Goal: Transaction & Acquisition: Purchase product/service

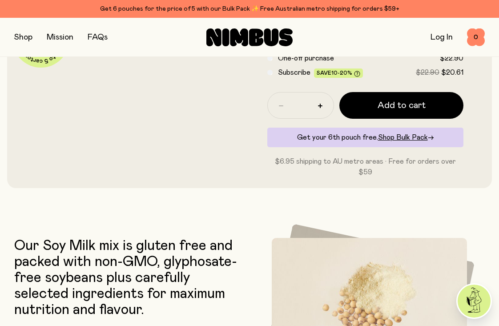
scroll to position [261, 0]
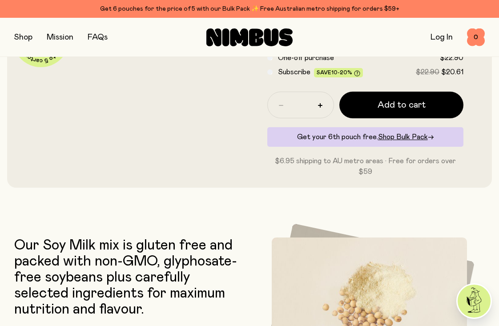
click at [23, 34] on button "button" at bounding box center [23, 37] width 18 height 12
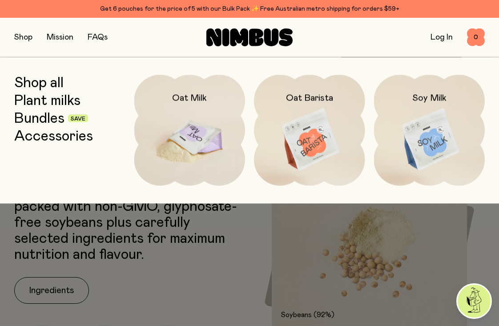
scroll to position [326, 0]
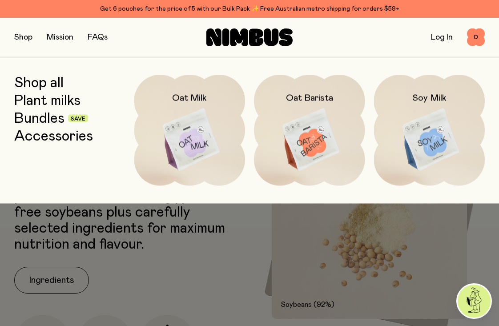
click at [58, 36] on link "Mission" at bounding box center [60, 37] width 27 height 8
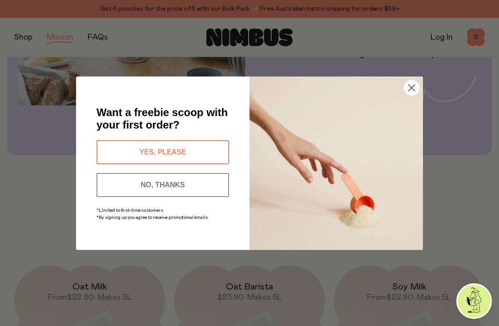
scroll to position [972, 0]
click at [179, 146] on button "YES, PLEASE" at bounding box center [163, 152] width 133 height 24
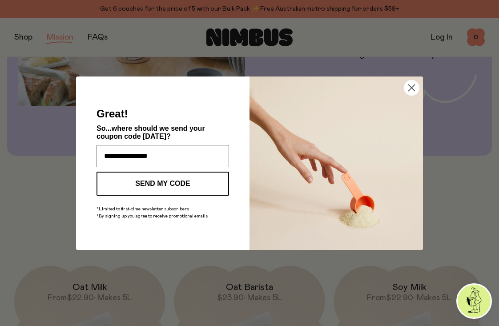
scroll to position [0, 0]
type input "**********"
click at [166, 180] on button "SEND MY CODE" at bounding box center [163, 184] width 133 height 24
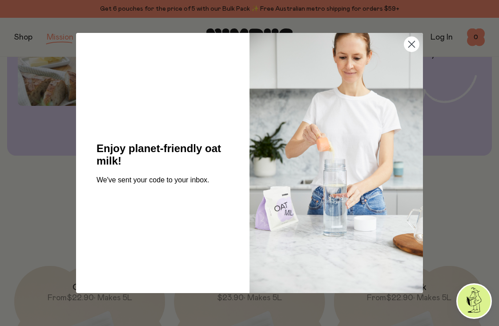
click at [410, 42] on icon "Close dialog" at bounding box center [412, 44] width 6 height 6
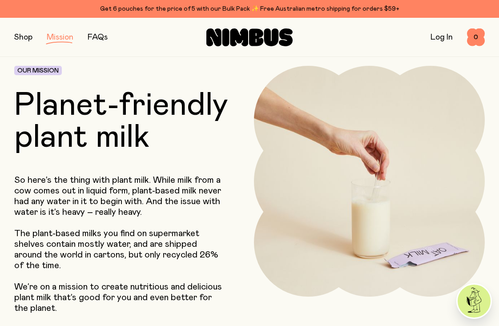
click at [22, 34] on button "button" at bounding box center [23, 37] width 18 height 12
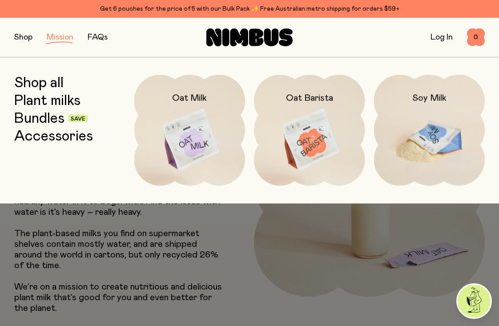
click at [407, 116] on img at bounding box center [429, 140] width 111 height 130
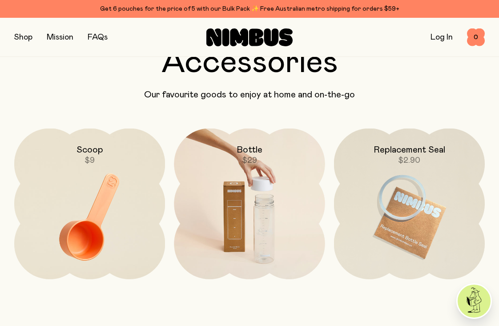
scroll to position [1904, 0]
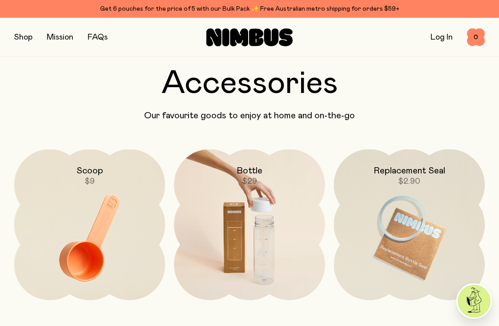
click at [262, 208] on img at bounding box center [249, 239] width 151 height 178
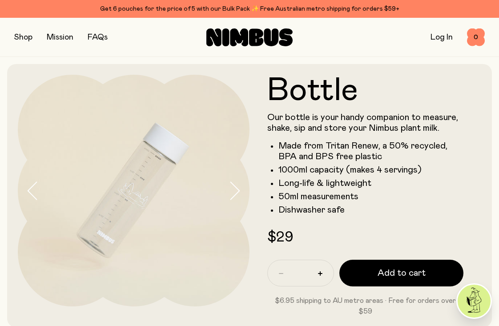
click at [232, 190] on icon "button" at bounding box center [234, 191] width 12 height 19
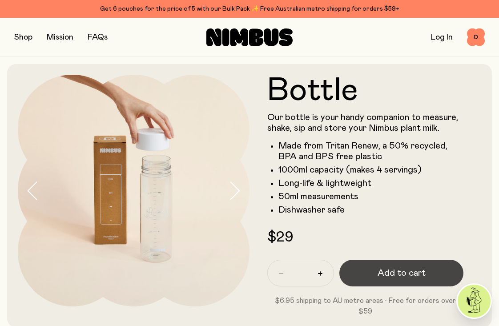
click at [388, 270] on span "Add to cart" at bounding box center [402, 273] width 48 height 12
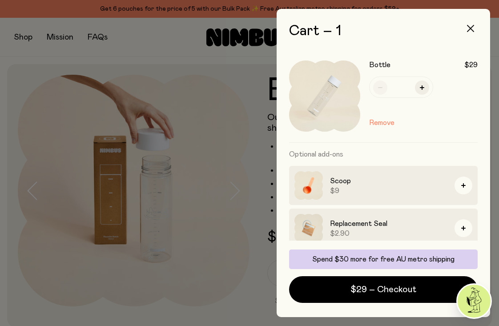
click at [472, 24] on button "button" at bounding box center [470, 28] width 21 height 21
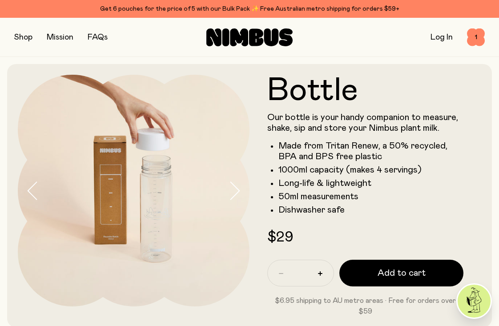
click at [24, 35] on button "button" at bounding box center [23, 37] width 18 height 12
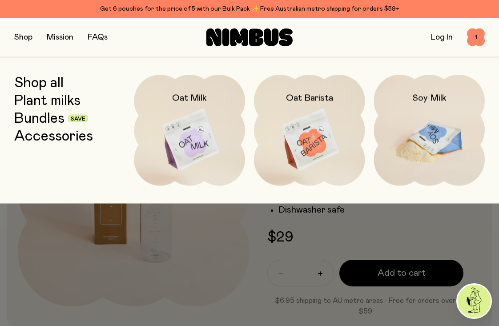
click at [406, 125] on img at bounding box center [429, 140] width 111 height 130
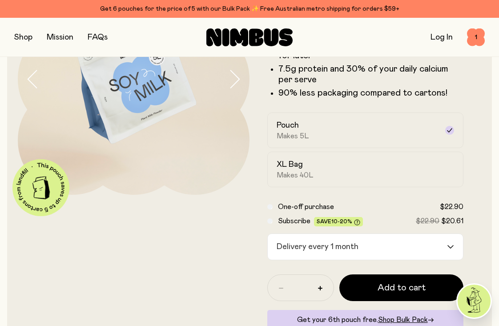
scroll to position [124, 0]
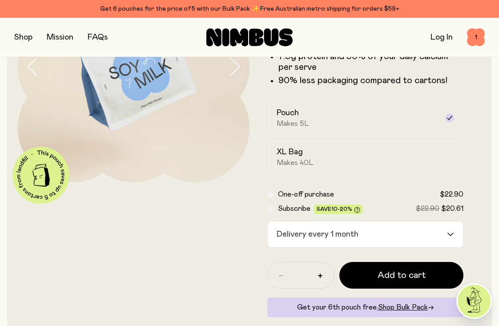
click at [272, 206] on div "Subscribe Save 10-20% $22.90 $20.61" at bounding box center [365, 208] width 196 height 11
click at [270, 203] on div "One-off purchase $22.90" at bounding box center [365, 208] width 196 height 11
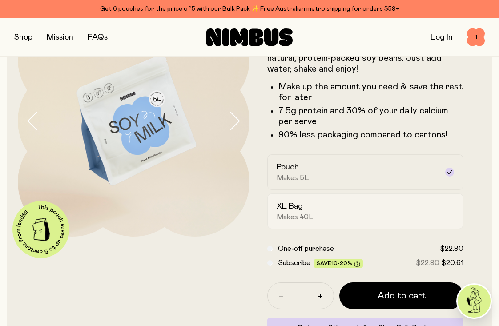
scroll to position [99, 0]
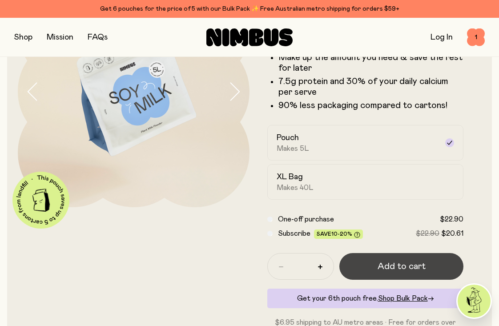
click at [398, 263] on span "Add to cart" at bounding box center [402, 266] width 48 height 12
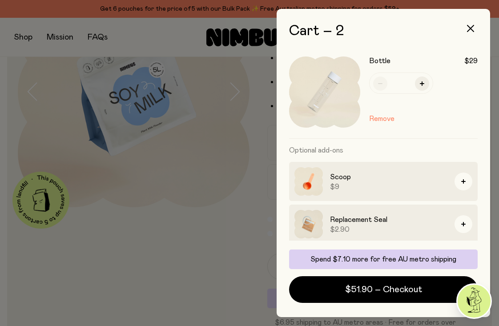
scroll to position [105, 0]
click at [430, 183] on span "$9" at bounding box center [388, 187] width 117 height 9
click at [462, 179] on button "button" at bounding box center [464, 182] width 18 height 18
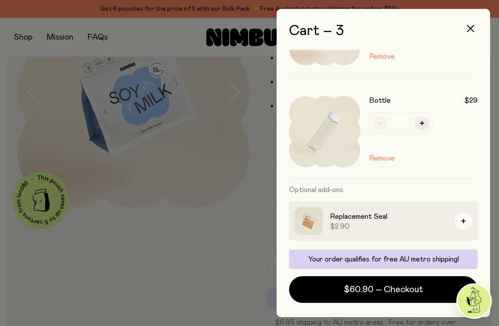
scroll to position [0, 0]
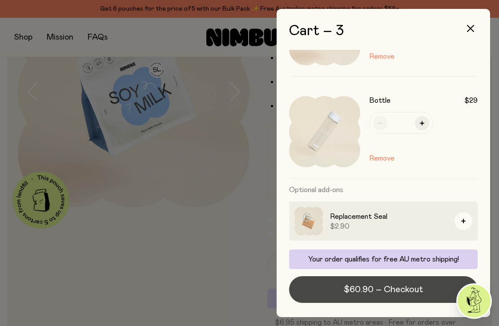
click at [427, 287] on button "$60.90 – Checkout" at bounding box center [383, 289] width 189 height 27
